Goal: Find contact information: Find contact information

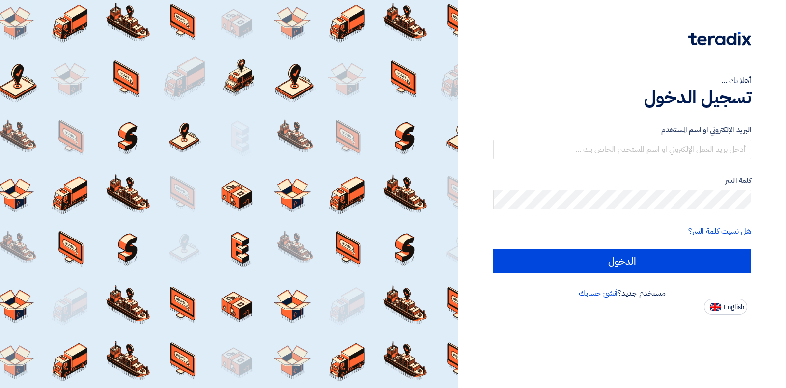
click at [732, 304] on span "English" at bounding box center [734, 307] width 21 height 7
type input "Sign in"
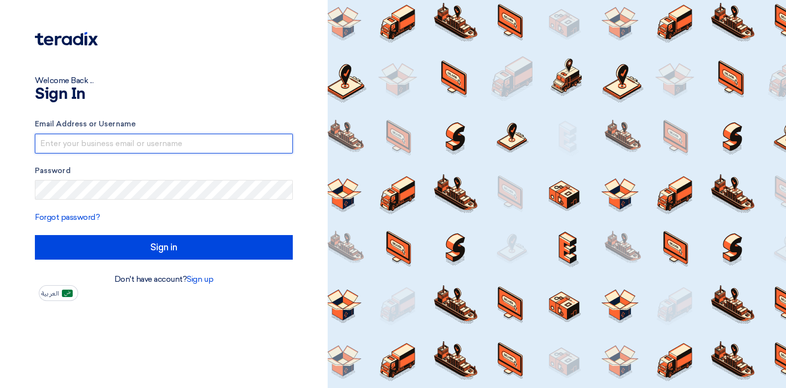
click at [192, 139] on input "text" at bounding box center [164, 144] width 258 height 20
type input "[PERSON_NAME][EMAIL_ADDRESS][PERSON_NAME][DOMAIN_NAME]"
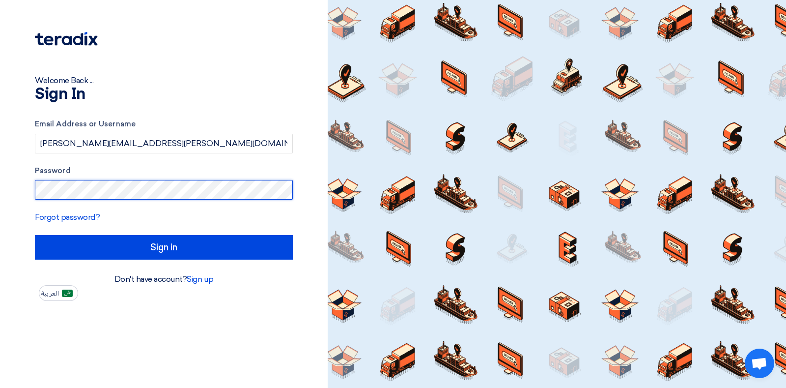
click at [35, 235] on input "Sign in" at bounding box center [164, 247] width 258 height 25
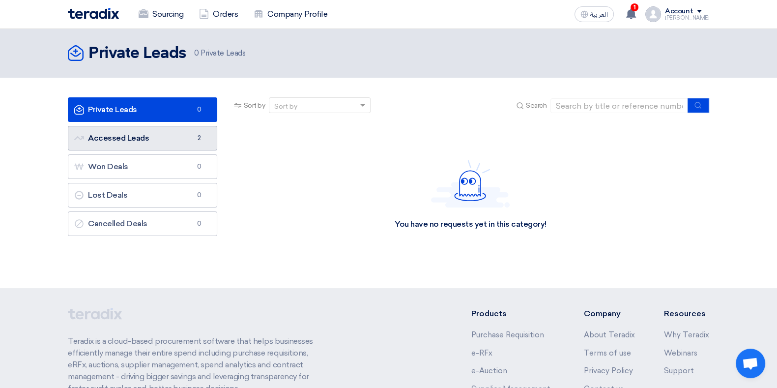
click at [169, 142] on link "Accessed Leads Accessed Leads 2" at bounding box center [142, 138] width 149 height 25
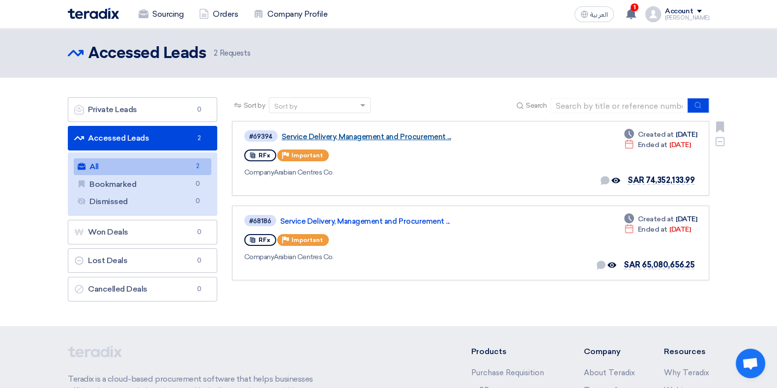
click at [403, 132] on link "Service Delivery, Management and Procurement ..." at bounding box center [405, 136] width 246 height 9
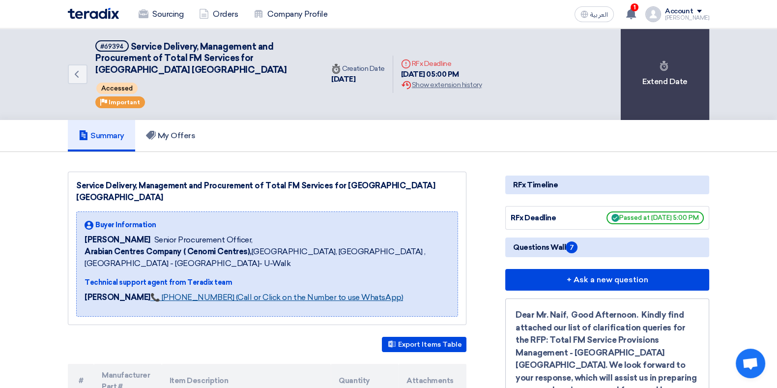
click at [215, 292] on link "📞 [PHONE_NUMBER] (Call or Click on the Number to use WhatsApp)" at bounding box center [276, 296] width 253 height 9
